Goal: Information Seeking & Learning: Understand process/instructions

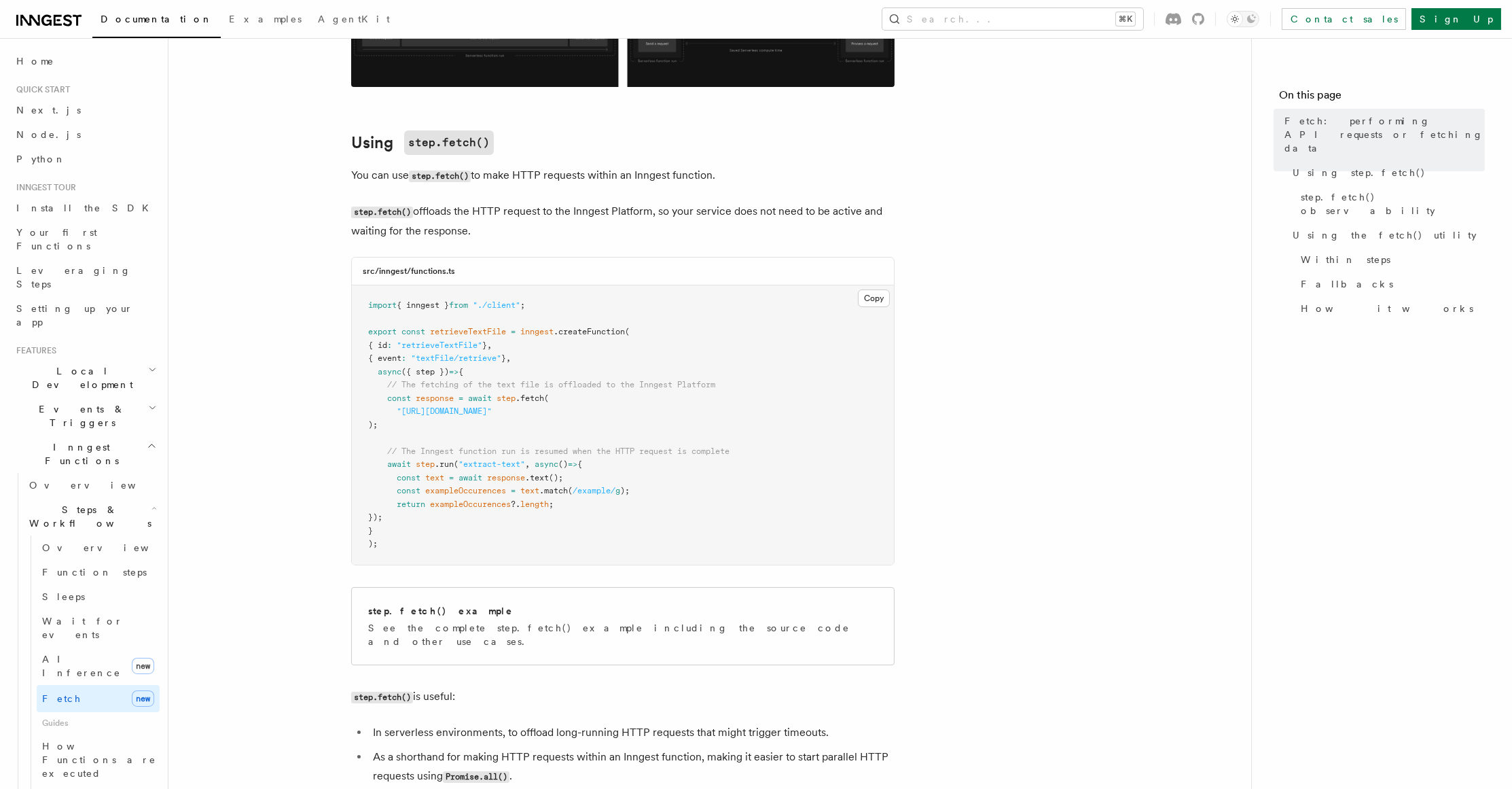
scroll to position [358, 0]
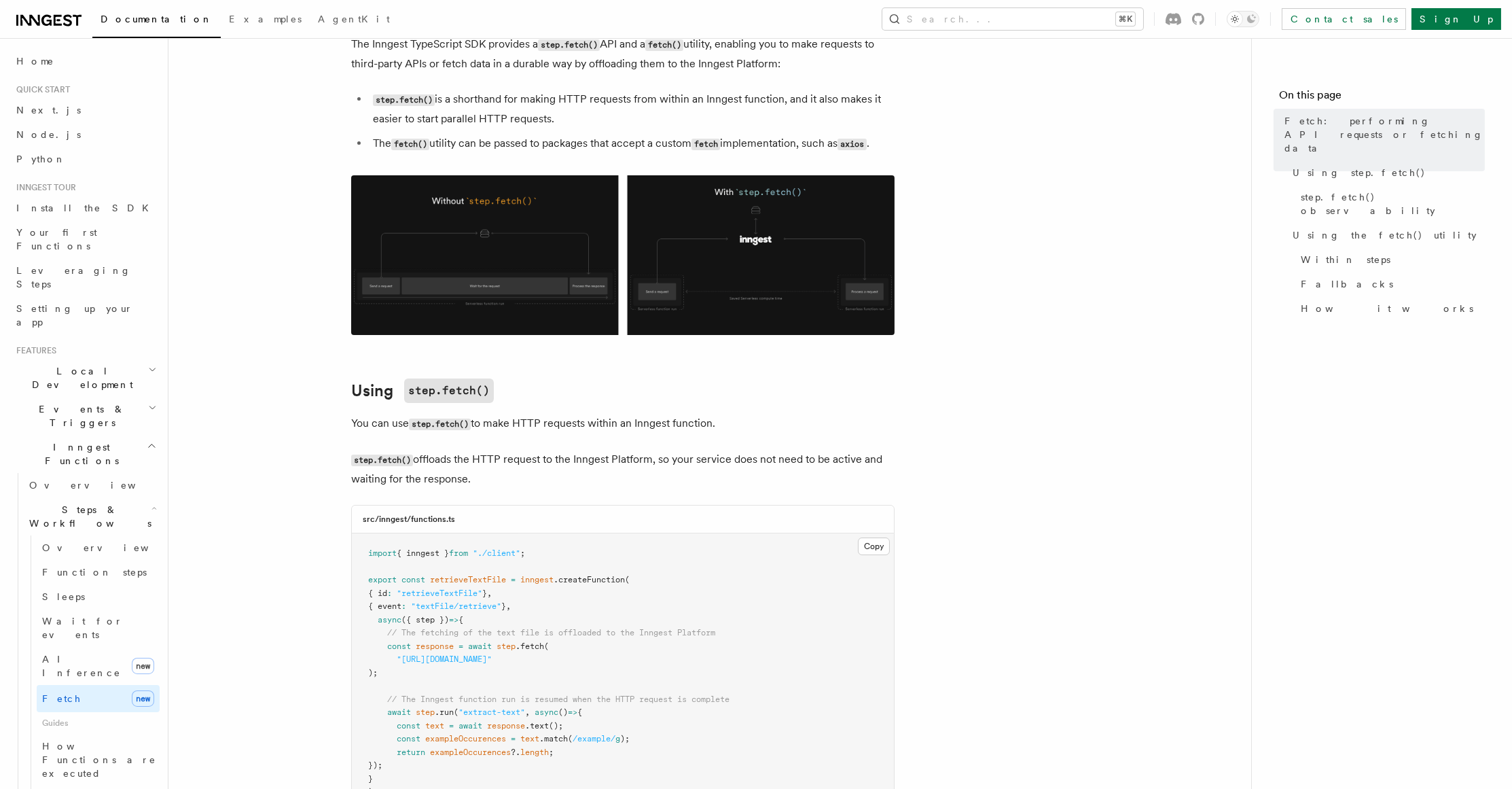
scroll to position [127, 0]
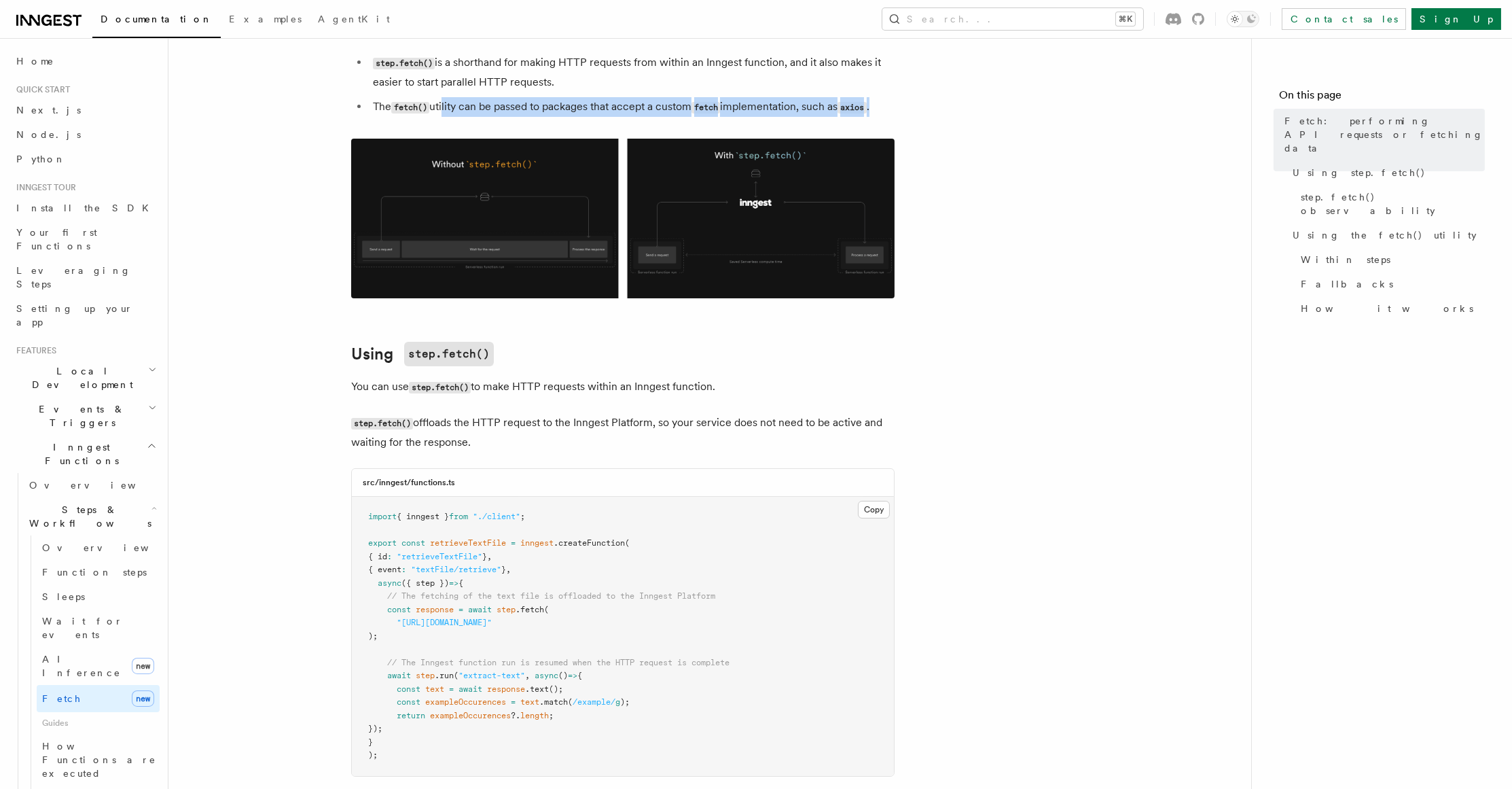
drag, startPoint x: 446, startPoint y: 108, endPoint x: 890, endPoint y: 108, distance: 444.0
click at [890, 108] on li "The fetch() utility can be passed to packages that accept a custom fetch implem…" at bounding box center [631, 107] width 526 height 20
click at [461, 108] on li "The fetch() utility can be passed to packages that accept a custom fetch implem…" at bounding box center [631, 107] width 526 height 20
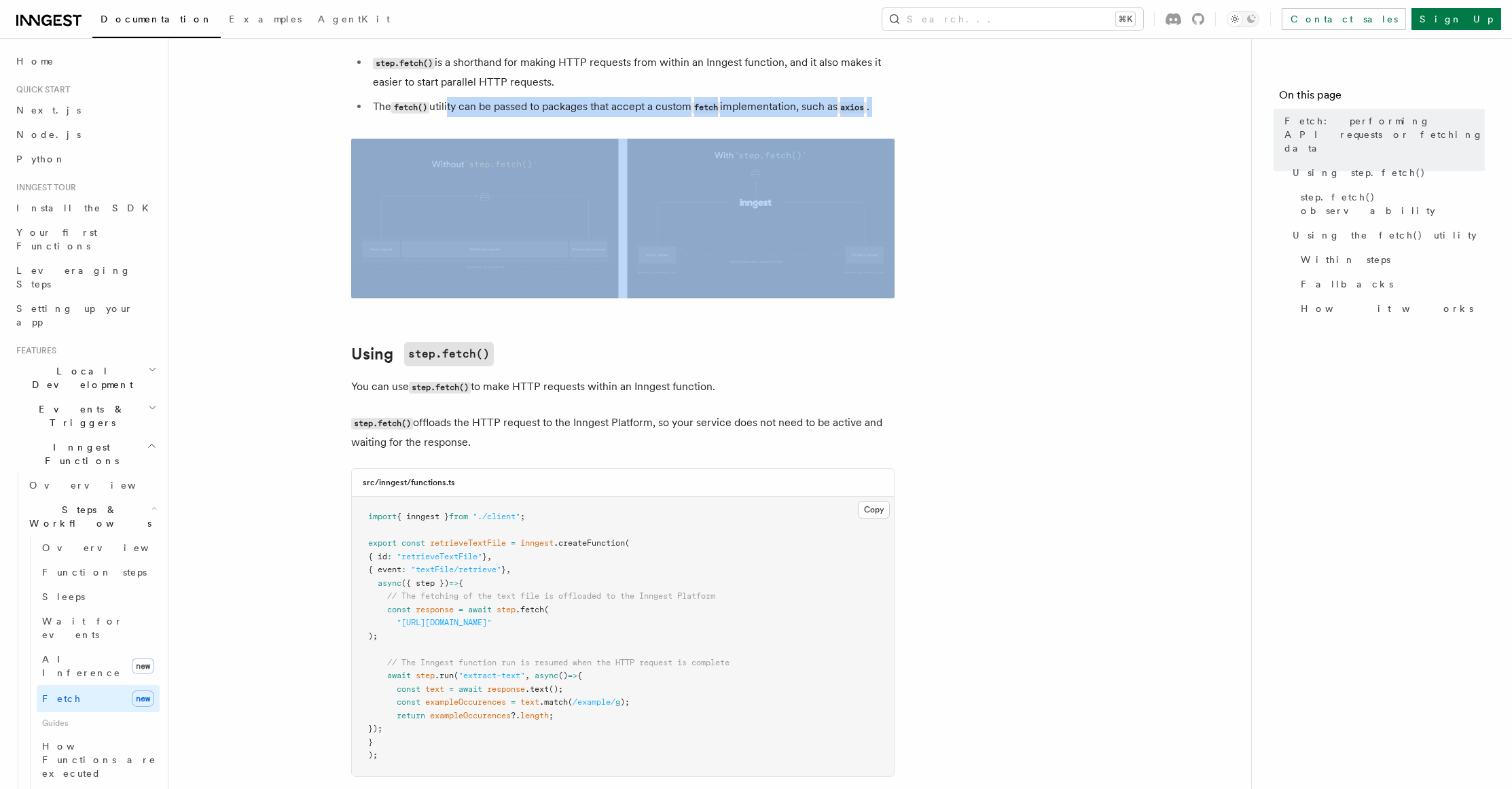
drag, startPoint x: 451, startPoint y: 108, endPoint x: 816, endPoint y: 117, distance: 365.1
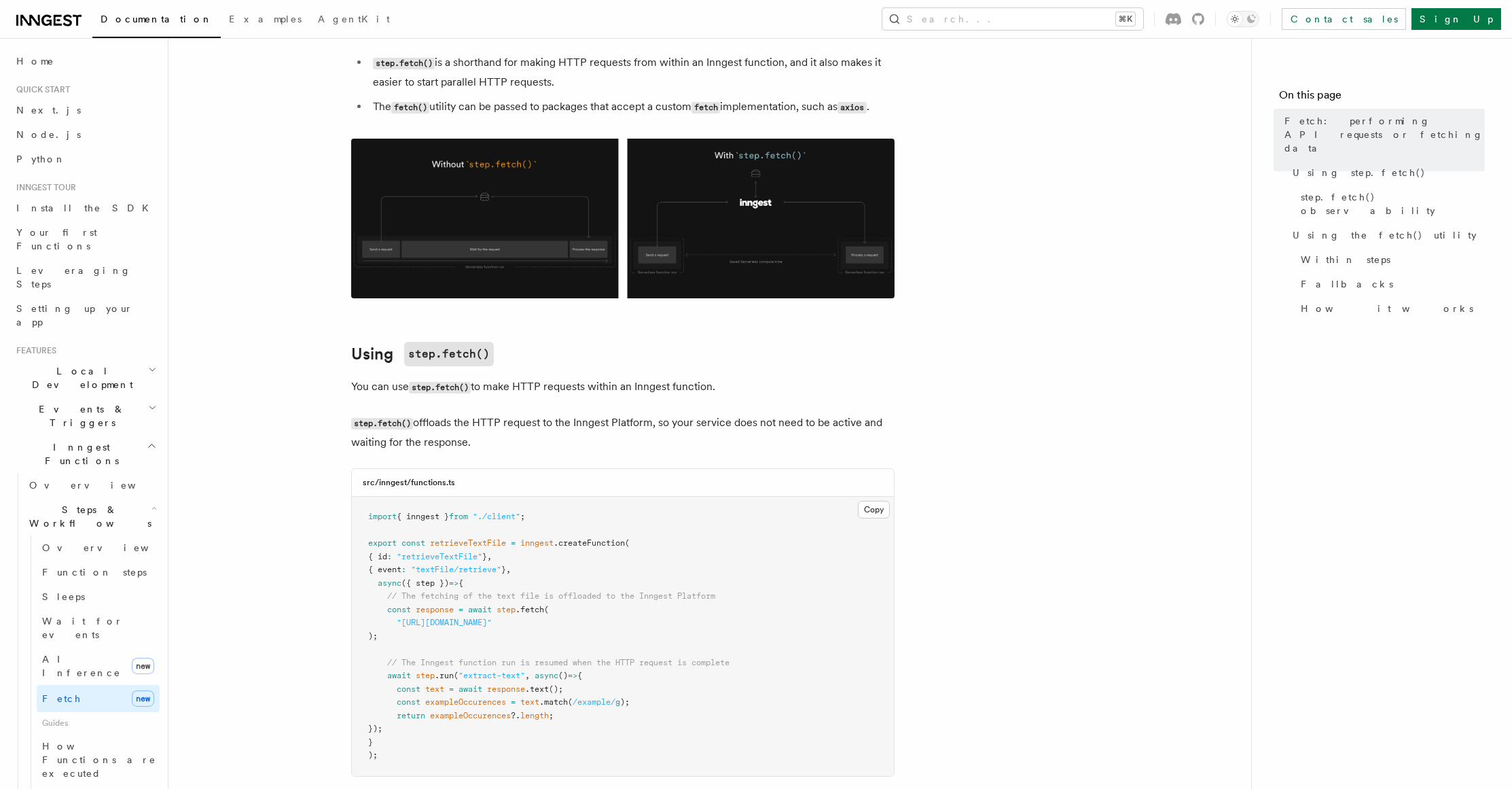
drag, startPoint x: 897, startPoint y: 106, endPoint x: 369, endPoint y: 100, distance: 528.0
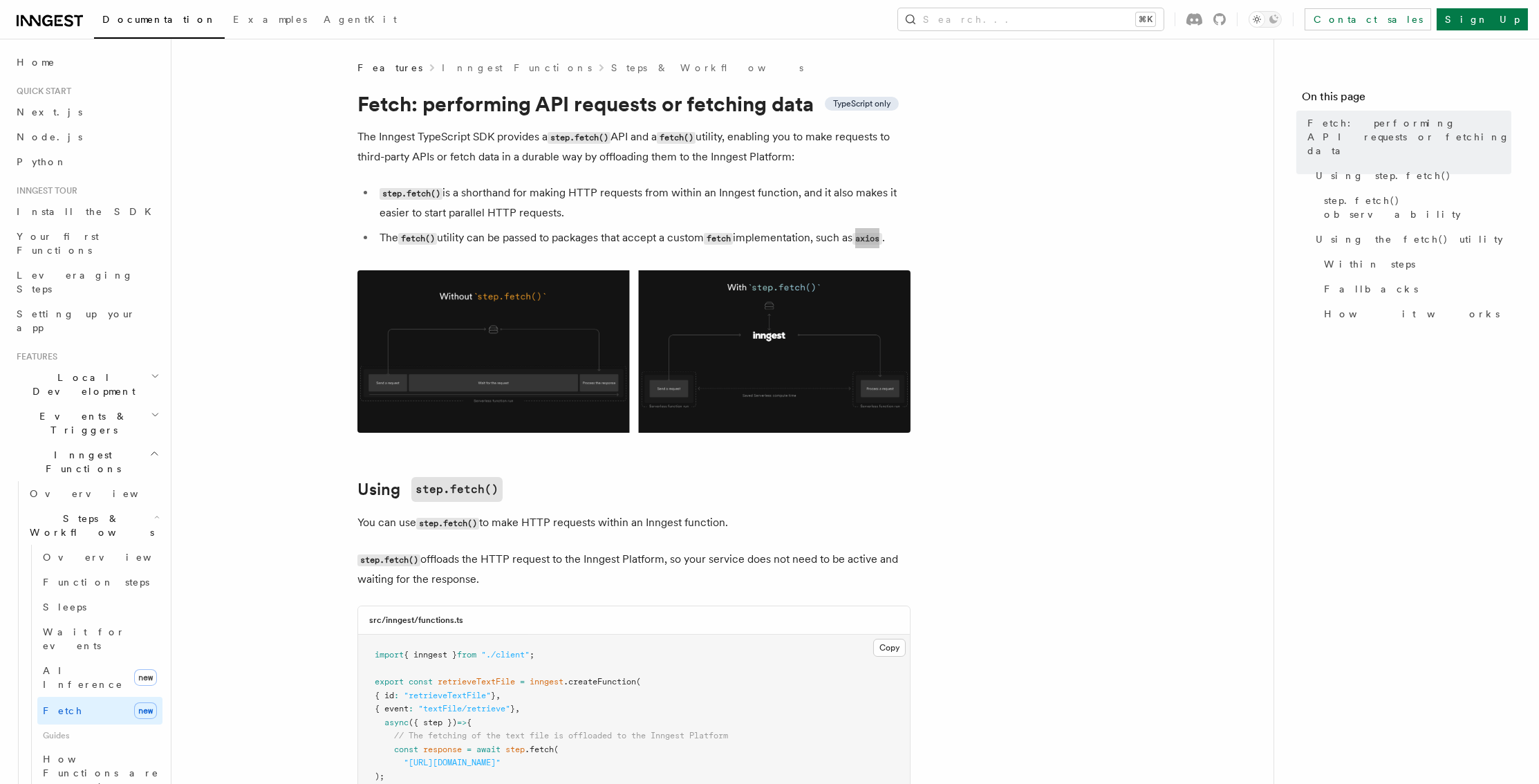
scroll to position [1300, 0]
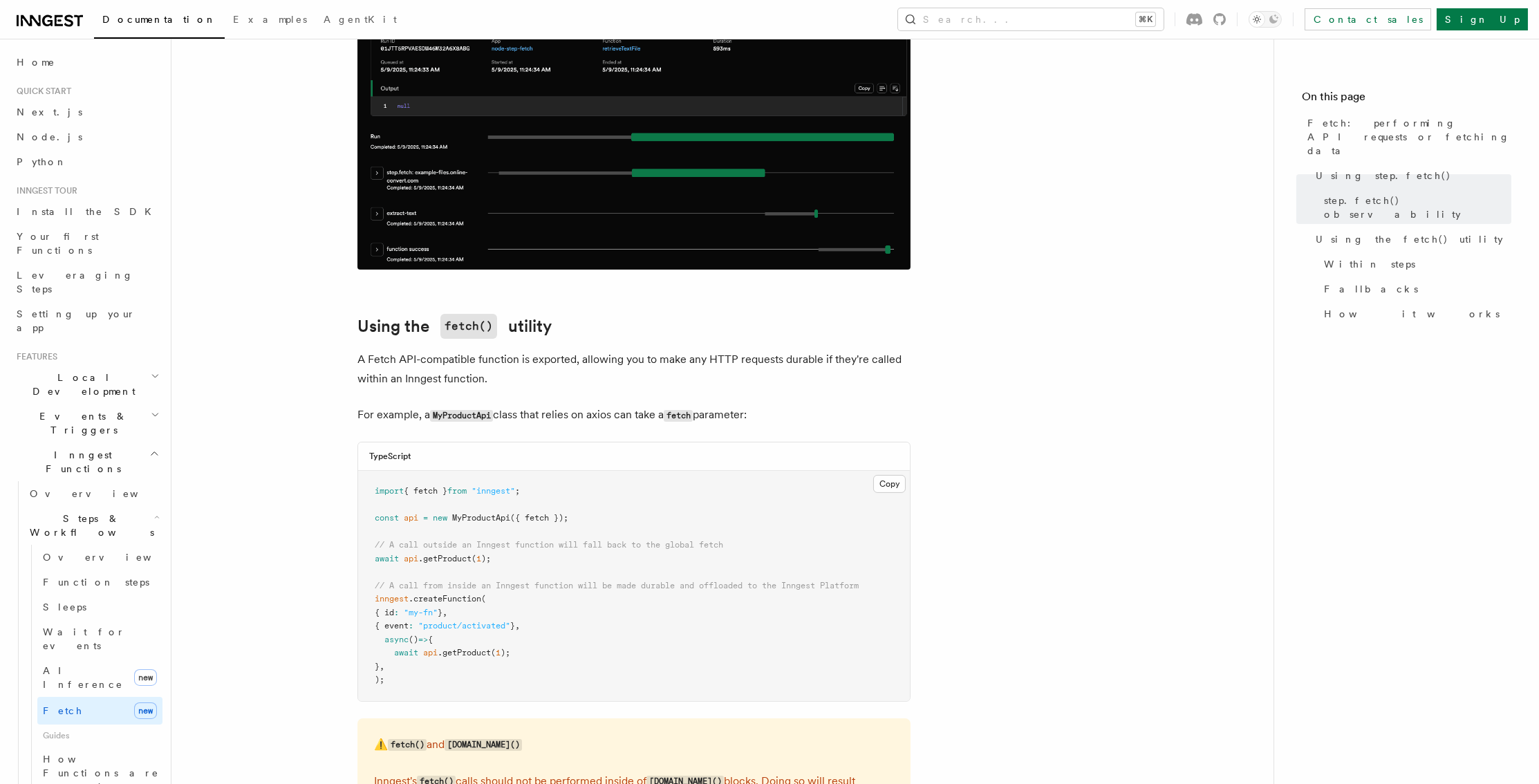
click at [274, 322] on article "Features Inngest Functions Steps & Workflows Fetch: performing API requests or …" at bounding box center [722, 673] width 1058 height 3824
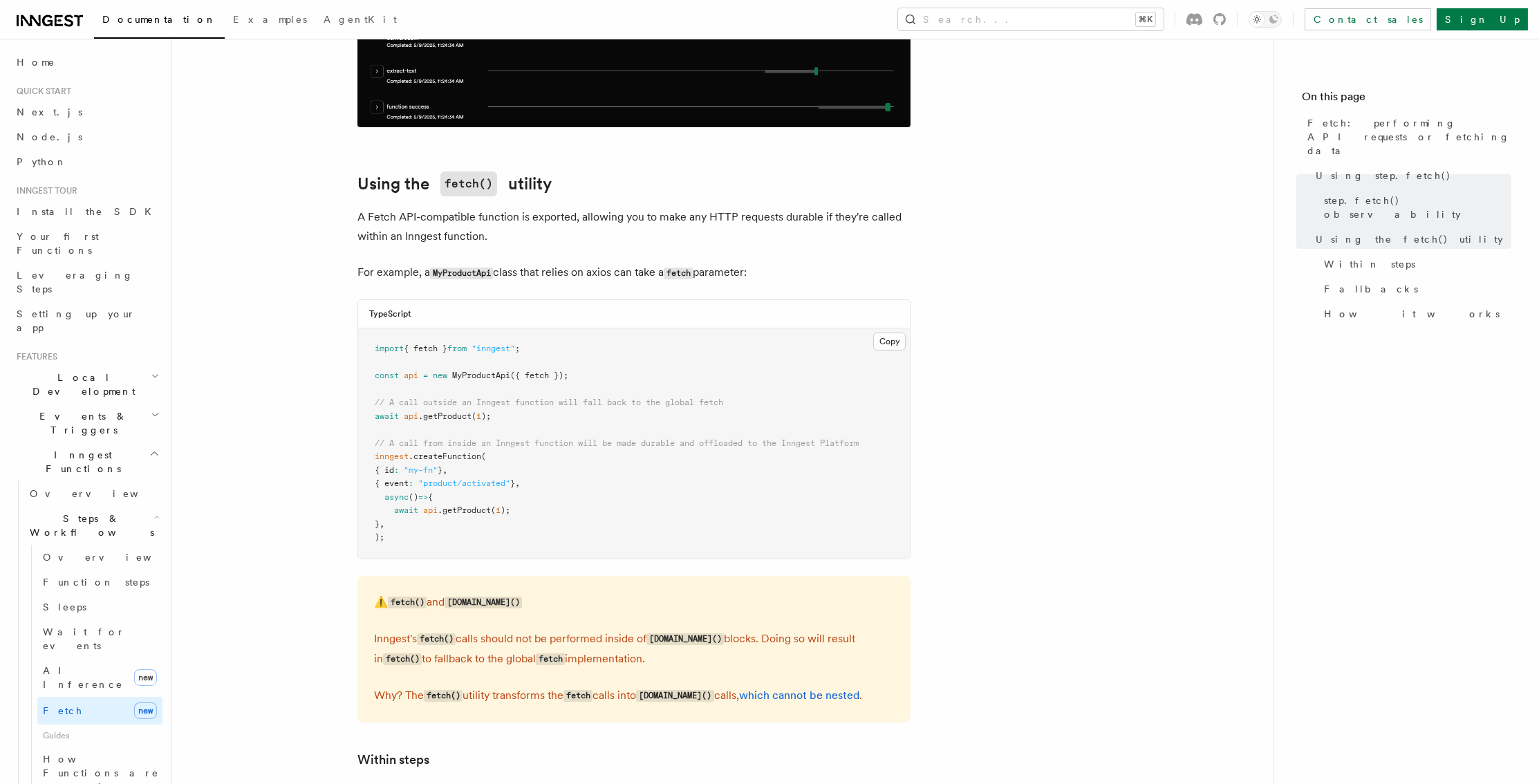
scroll to position [1443, 0]
drag, startPoint x: 398, startPoint y: 416, endPoint x: 858, endPoint y: 419, distance: 460.0
click at [858, 438] on span "// A call from inside an Inngest function will be made durable and offloaded to…" at bounding box center [617, 443] width 484 height 10
click at [734, 444] on pre "import { fetch } from "inngest" ; const api = new MyProductApi ({ fetch }); // …" at bounding box center [633, 443] width 551 height 230
drag, startPoint x: 394, startPoint y: 488, endPoint x: 526, endPoint y: 486, distance: 132.0
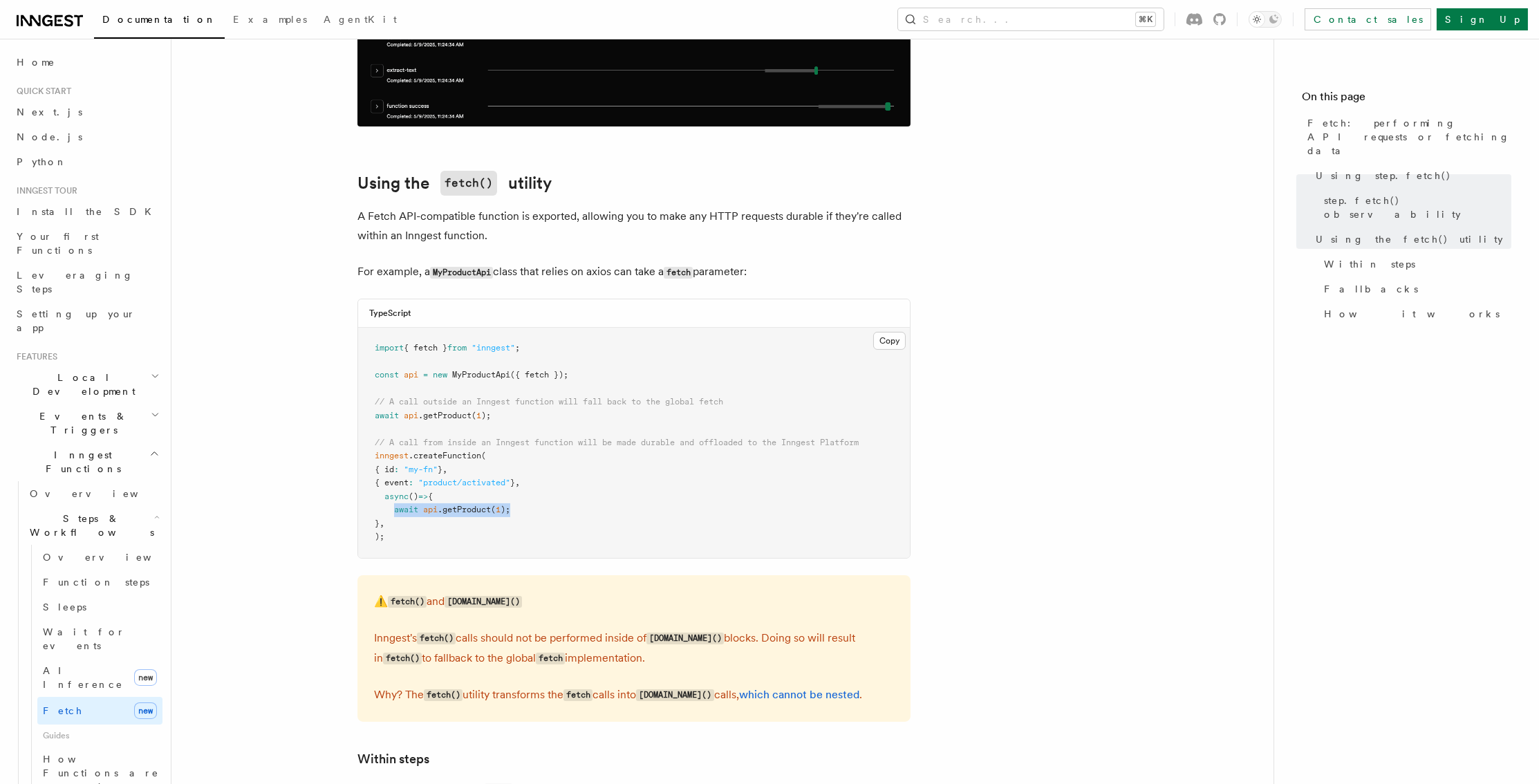
click at [526, 486] on pre "import { fetch } from "inngest" ; const api = new MyProductApi ({ fetch }); // …" at bounding box center [633, 443] width 551 height 230
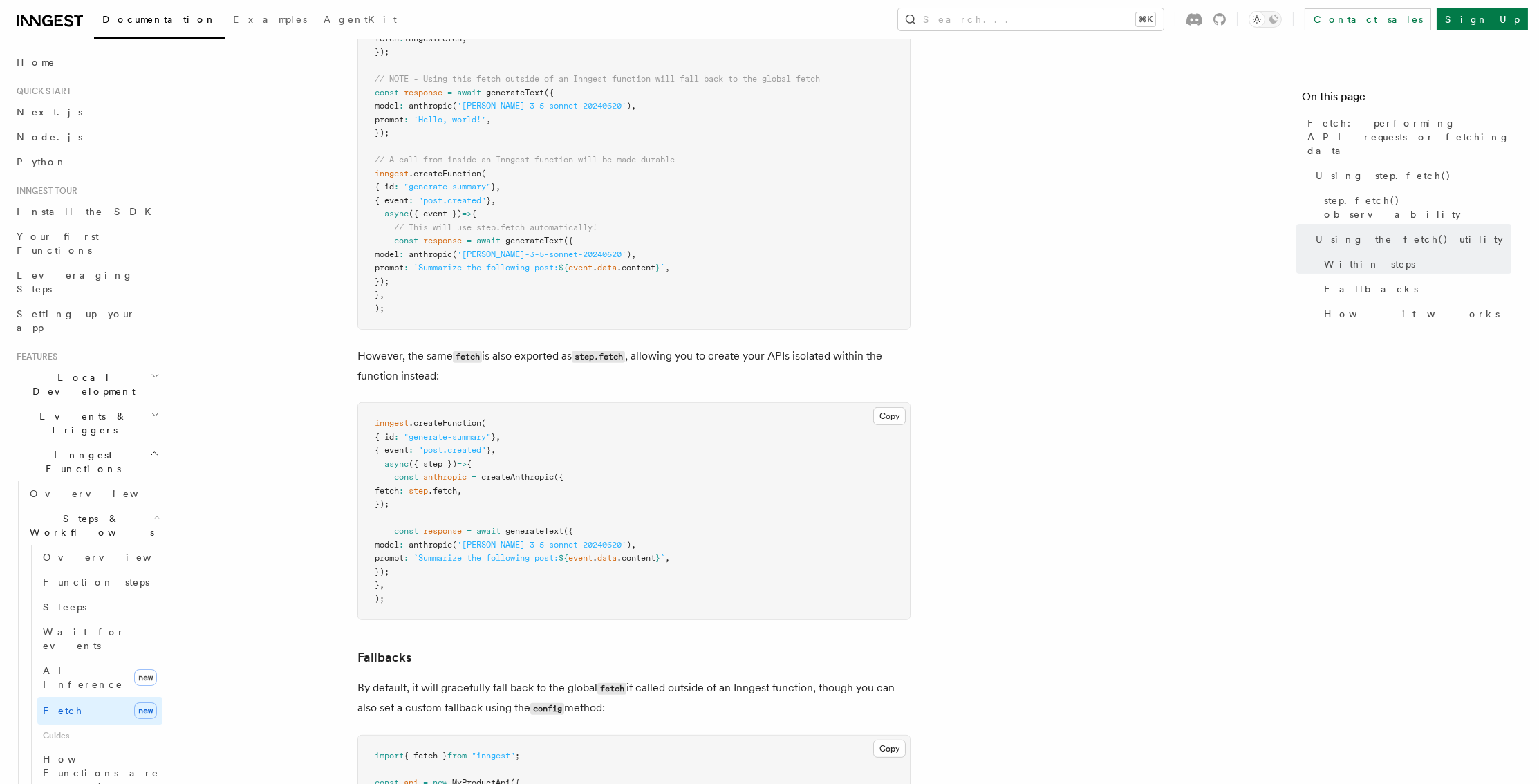
scroll to position [2363, 0]
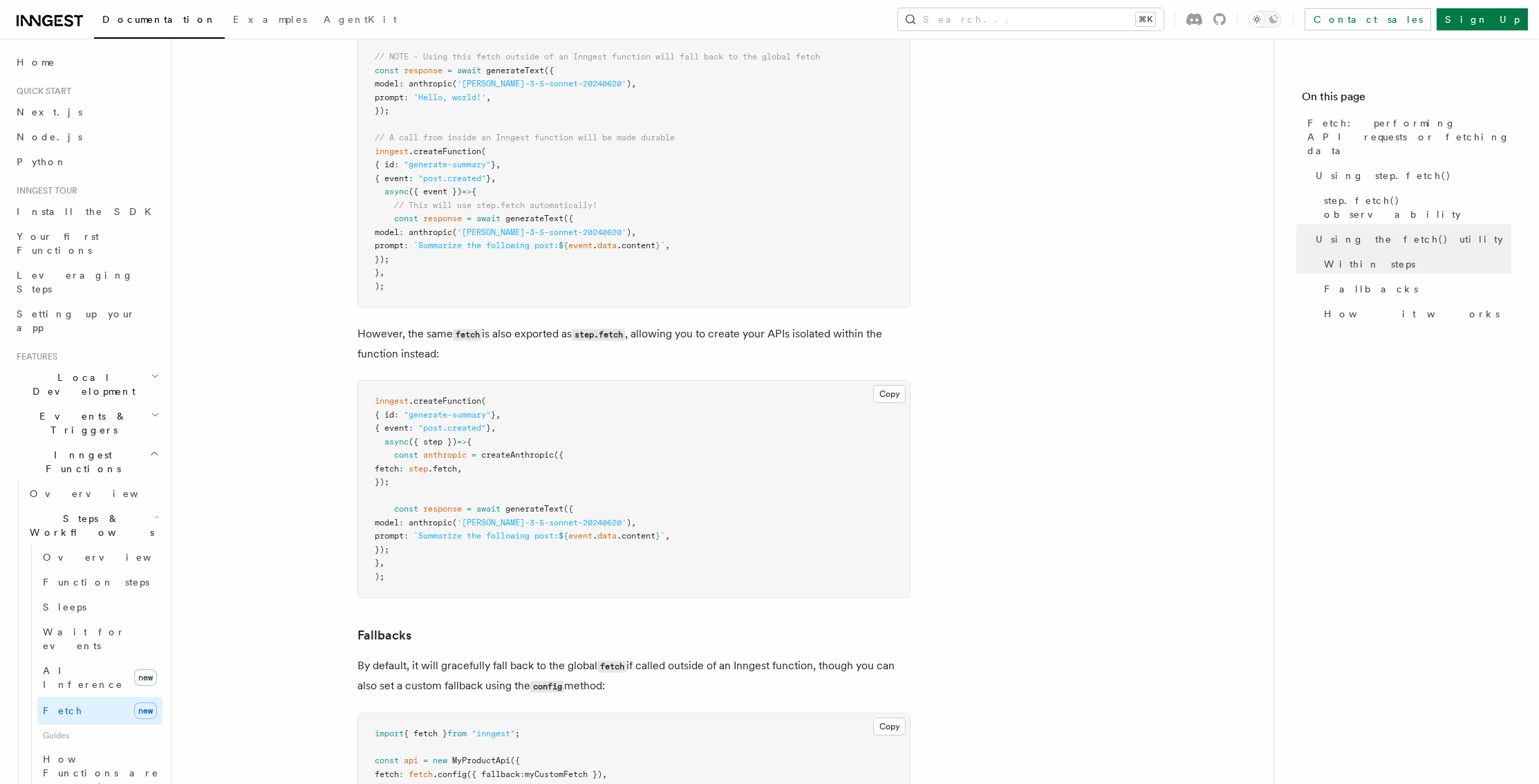
drag, startPoint x: 396, startPoint y: 420, endPoint x: 432, endPoint y: 446, distance: 44.4
click at [432, 446] on pre "inngest .createFunction ( { id : "generate-summary" } , { event : "post.created…" at bounding box center [633, 488] width 551 height 216
click at [521, 504] on span "generateText" at bounding box center [534, 509] width 58 height 10
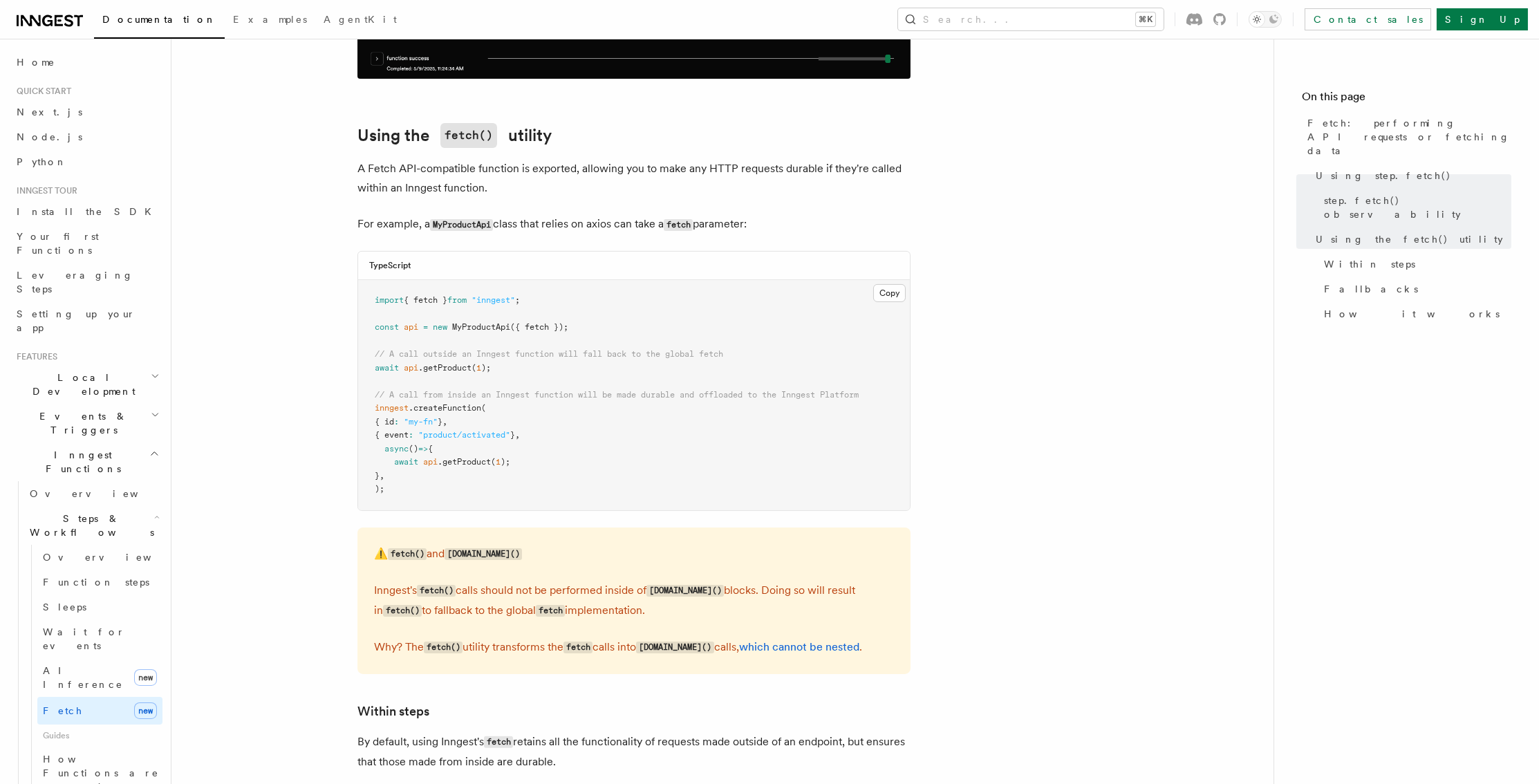
scroll to position [1491, 0]
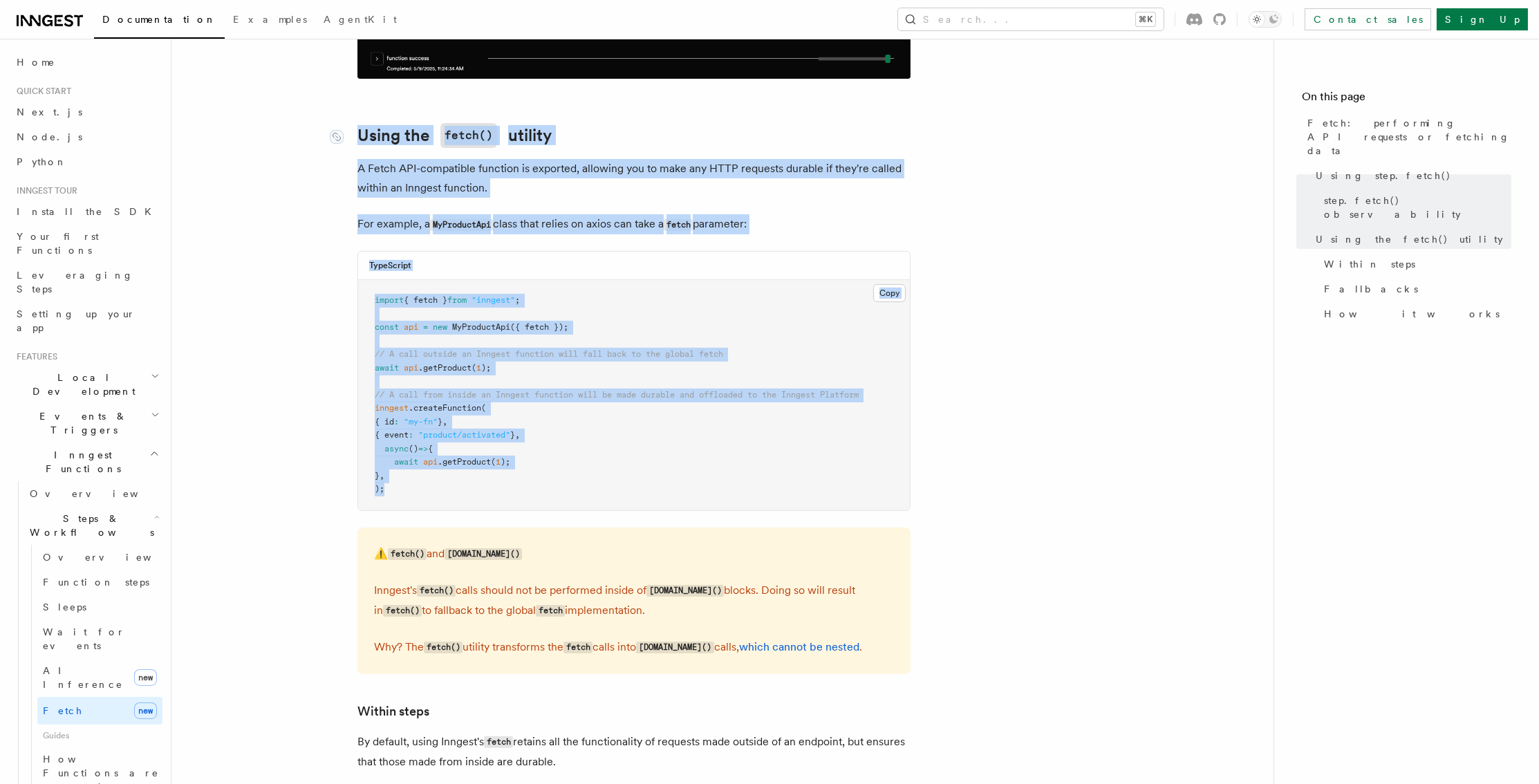
drag, startPoint x: 426, startPoint y: 467, endPoint x: 361, endPoint y: 110, distance: 362.9
click at [361, 110] on article "Features Inngest Functions Steps & Workflows Fetch: performing API requests or …" at bounding box center [722, 481] width 1058 height 3824
copy article "Using the fetch() utility A Fetch API-compatible function is exported, allowing…"
click at [192, 262] on div "Features Inngest Functions Steps & Workflows Fetch: performing API requests or …" at bounding box center [744, 451] width 1146 height 3885
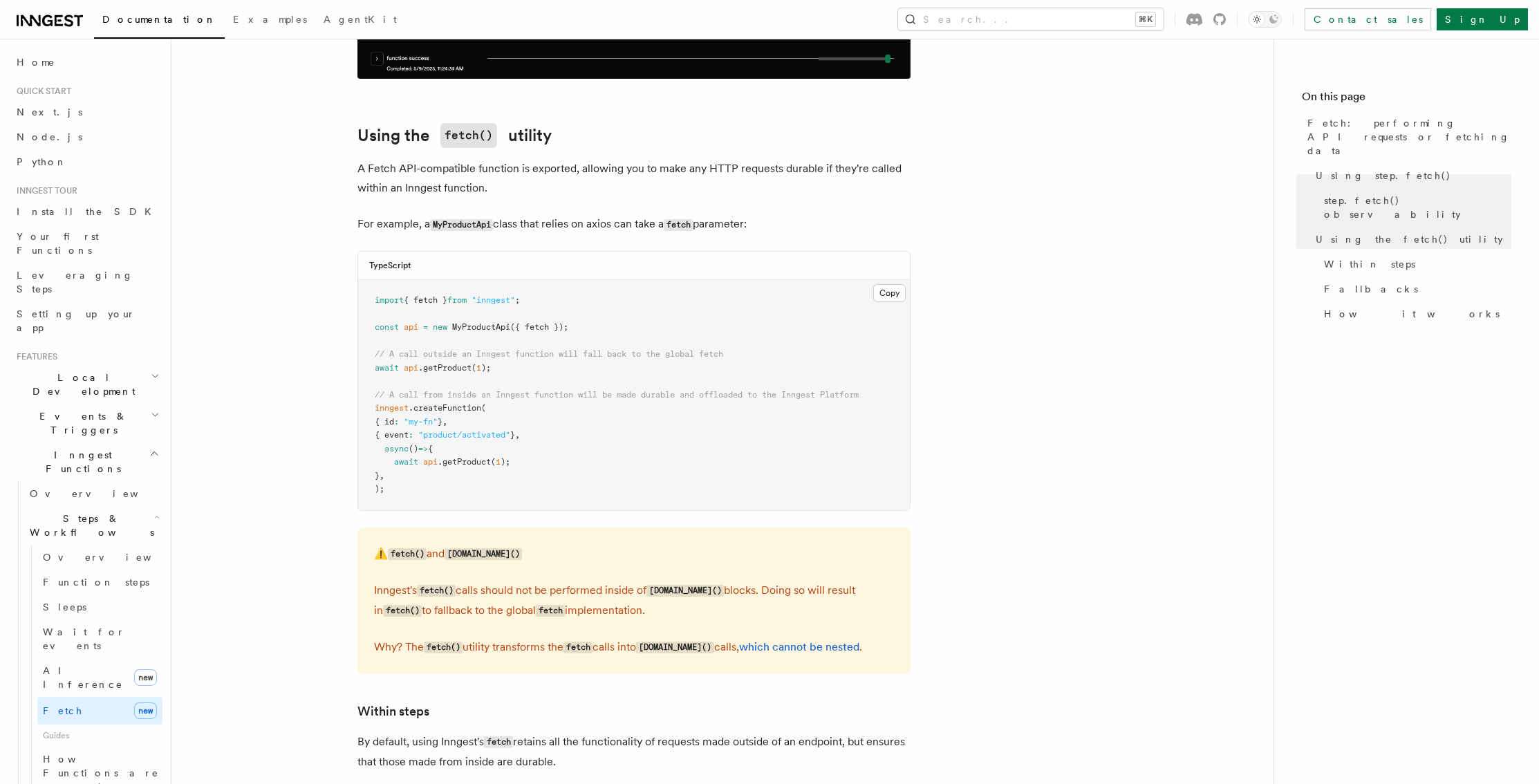
drag, startPoint x: 354, startPoint y: 143, endPoint x: 765, endPoint y: 208, distance: 416.1
click at [765, 208] on article "Features Inngest Functions Steps & Workflows Fetch: performing API requests or …" at bounding box center [722, 481] width 1058 height 3824
click at [801, 214] on p "For example, a MyProductApi class that relies on axios can take a fetch paramet…" at bounding box center [633, 224] width 553 height 20
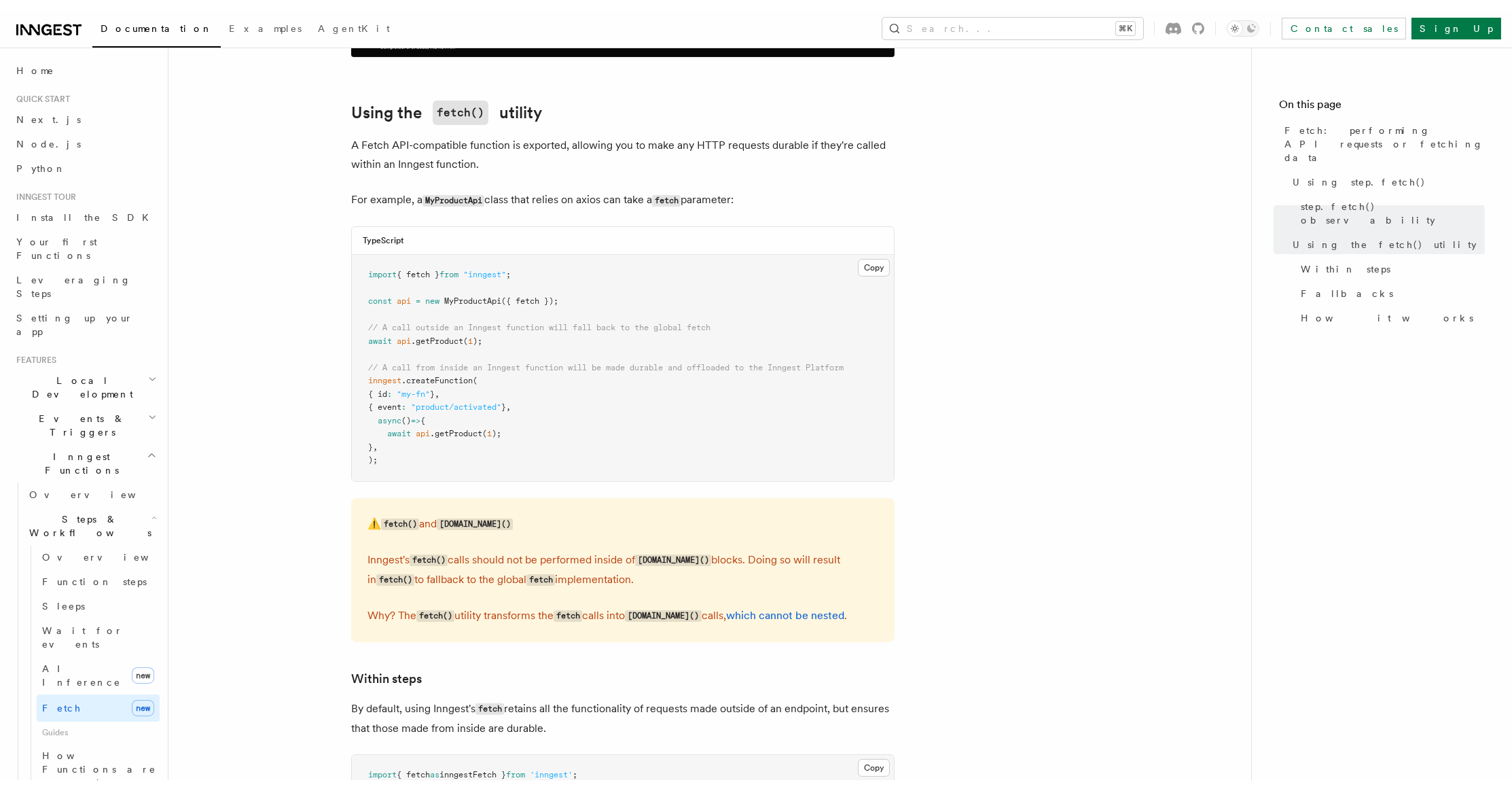
scroll to position [1450, 0]
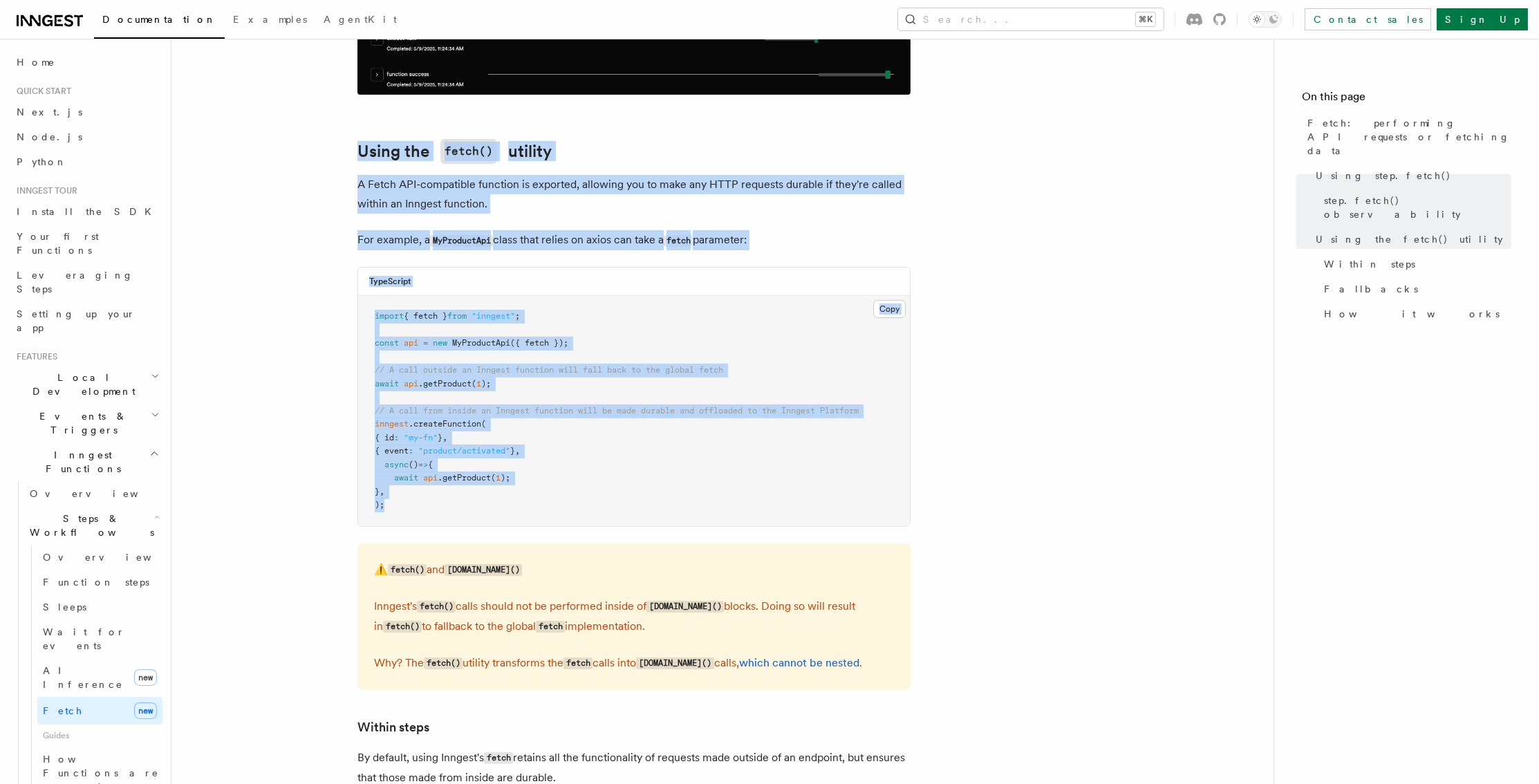
drag, startPoint x: 421, startPoint y: 479, endPoint x: 356, endPoint y: 122, distance: 362.9
click at [356, 122] on article "Features Inngest Functions Steps & Workflows Fetch: performing API requests or …" at bounding box center [722, 498] width 1058 height 3824
copy article "Using the fetch() utility A Fetch API-compatible function is exported, allowing…"
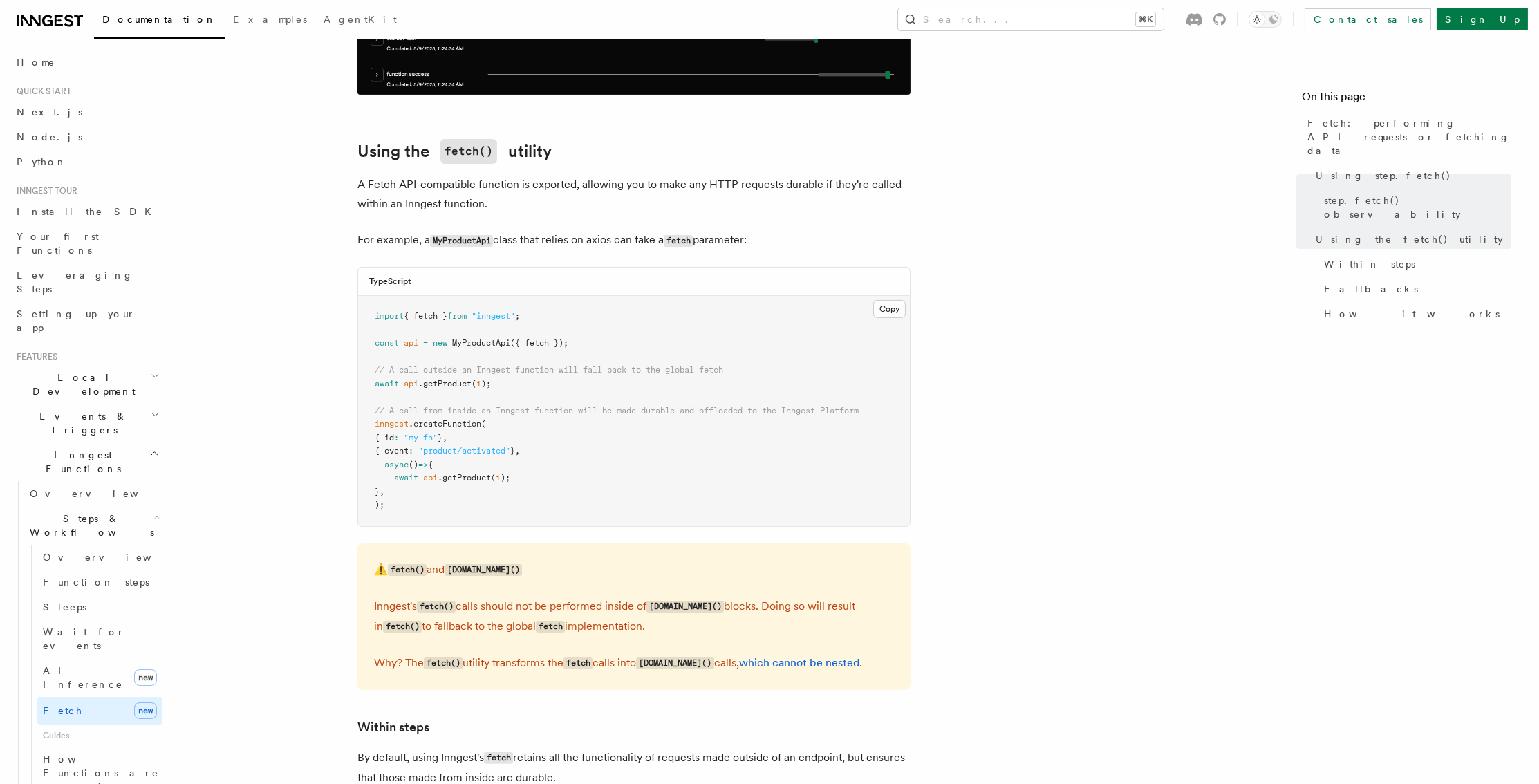
click at [330, 317] on article "Features Inngest Functions Steps & Workflows Fetch: performing API requests or …" at bounding box center [722, 498] width 1058 height 3824
